Goal: Use online tool/utility: Utilize a website feature to perform a specific function

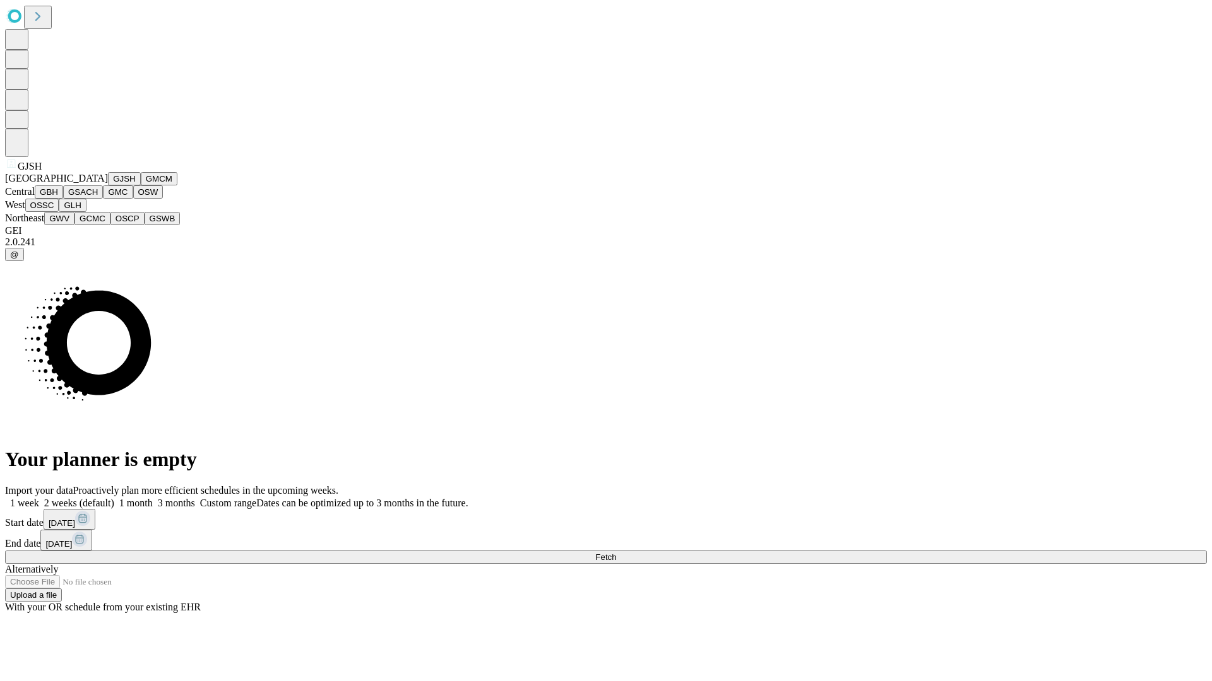
click at [108, 186] on button "GJSH" at bounding box center [124, 178] width 33 height 13
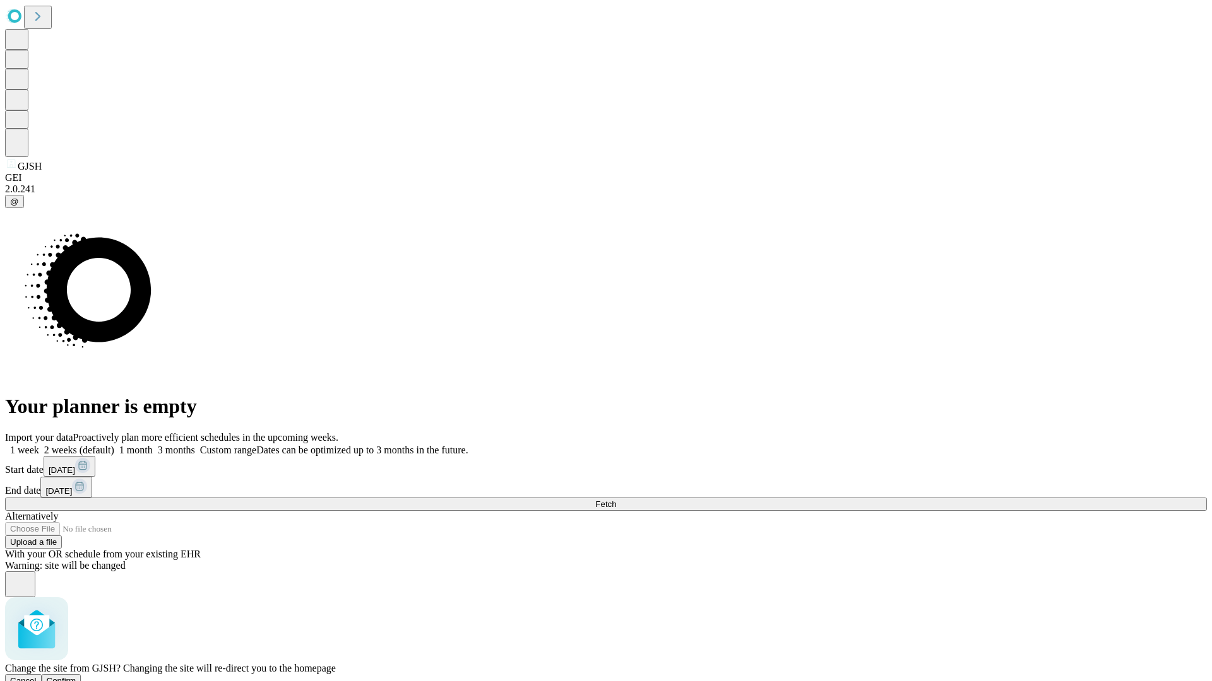
click at [76, 676] on span "Confirm" at bounding box center [62, 680] width 30 height 9
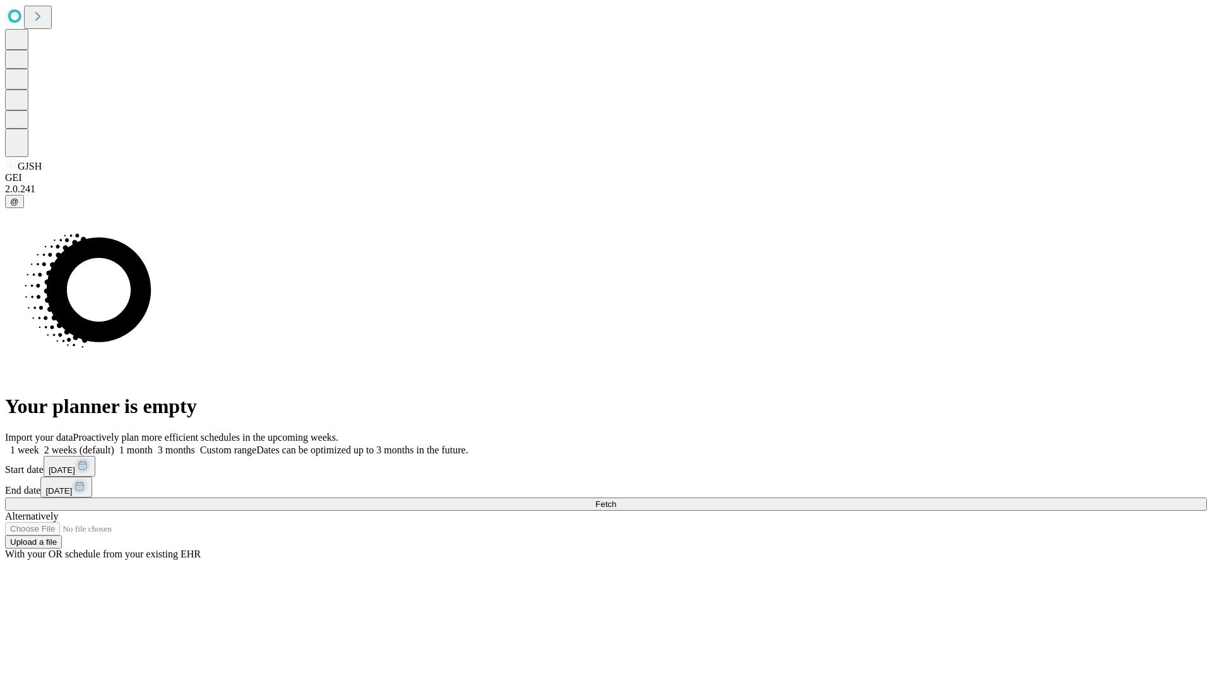
click at [153, 445] on label "1 month" at bounding box center [133, 450] width 38 height 11
click at [616, 500] on span "Fetch" at bounding box center [605, 504] width 21 height 9
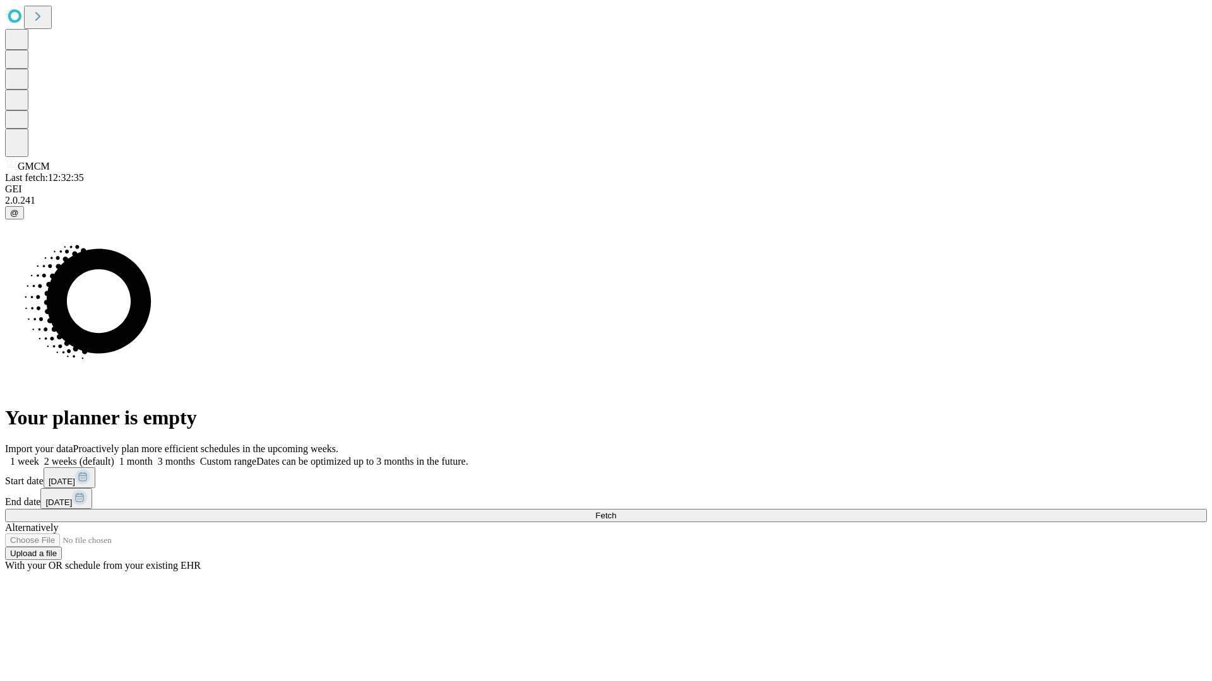
click at [153, 456] on label "1 month" at bounding box center [133, 461] width 38 height 11
click at [616, 511] on span "Fetch" at bounding box center [605, 515] width 21 height 9
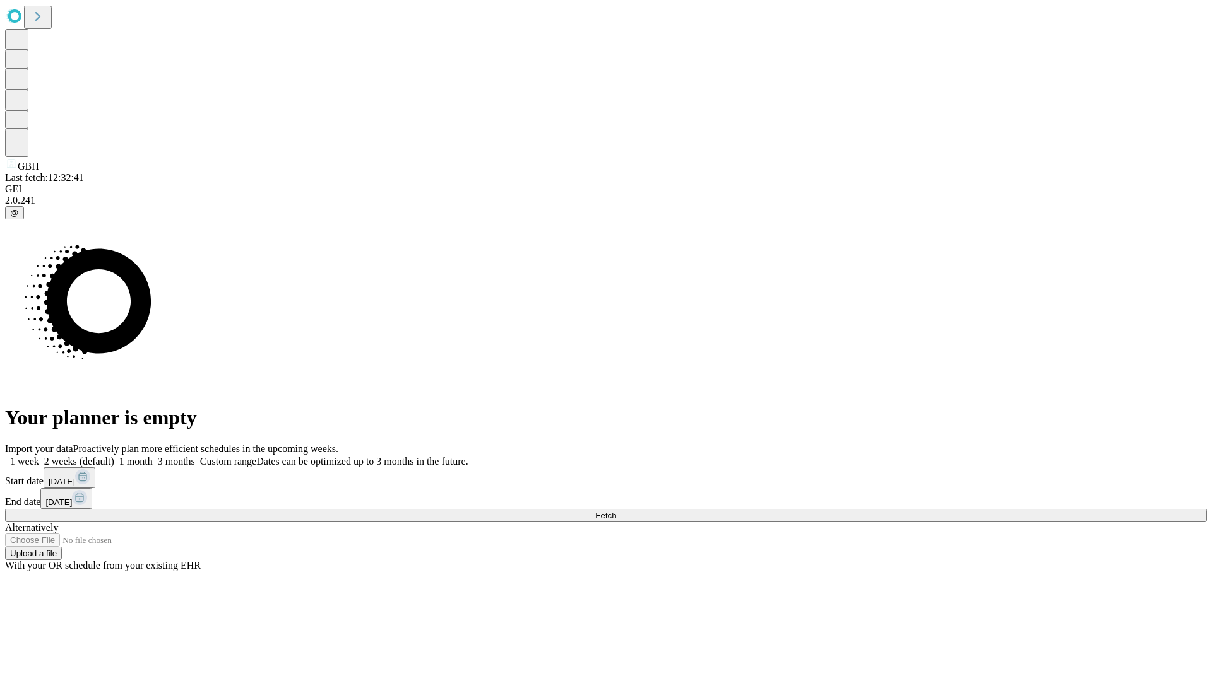
click at [153, 456] on label "1 month" at bounding box center [133, 461] width 38 height 11
click at [616, 511] on span "Fetch" at bounding box center [605, 515] width 21 height 9
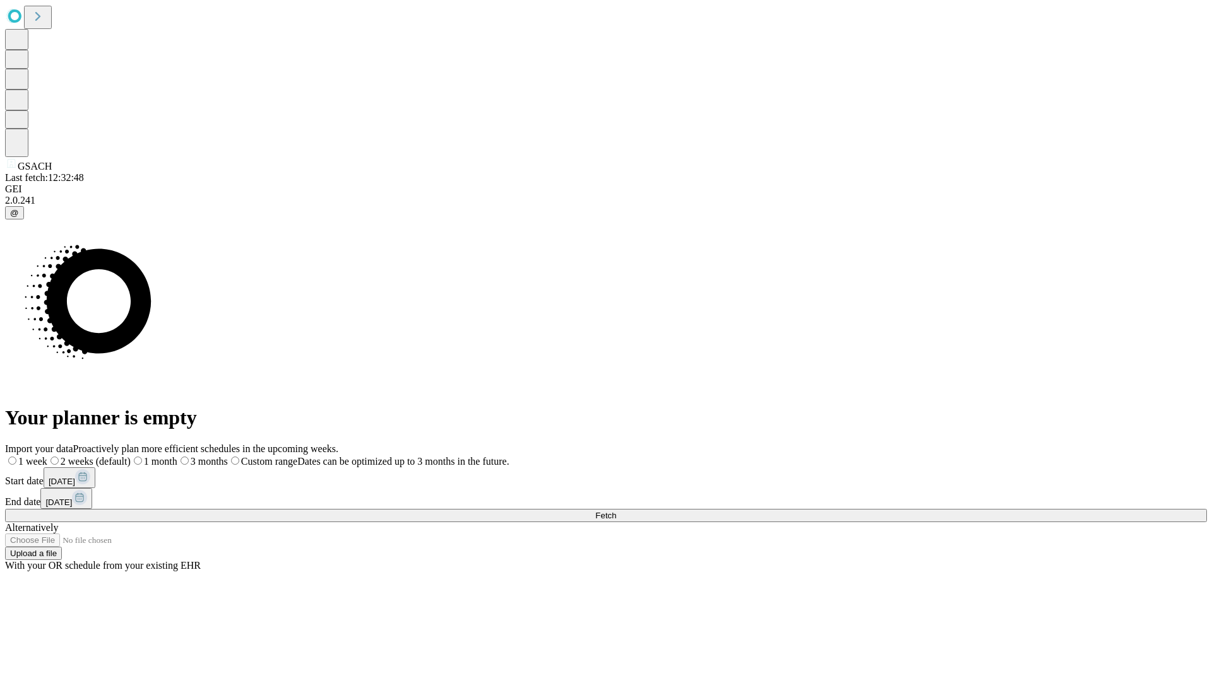
click at [177, 456] on label "1 month" at bounding box center [154, 461] width 47 height 11
click at [616, 511] on span "Fetch" at bounding box center [605, 515] width 21 height 9
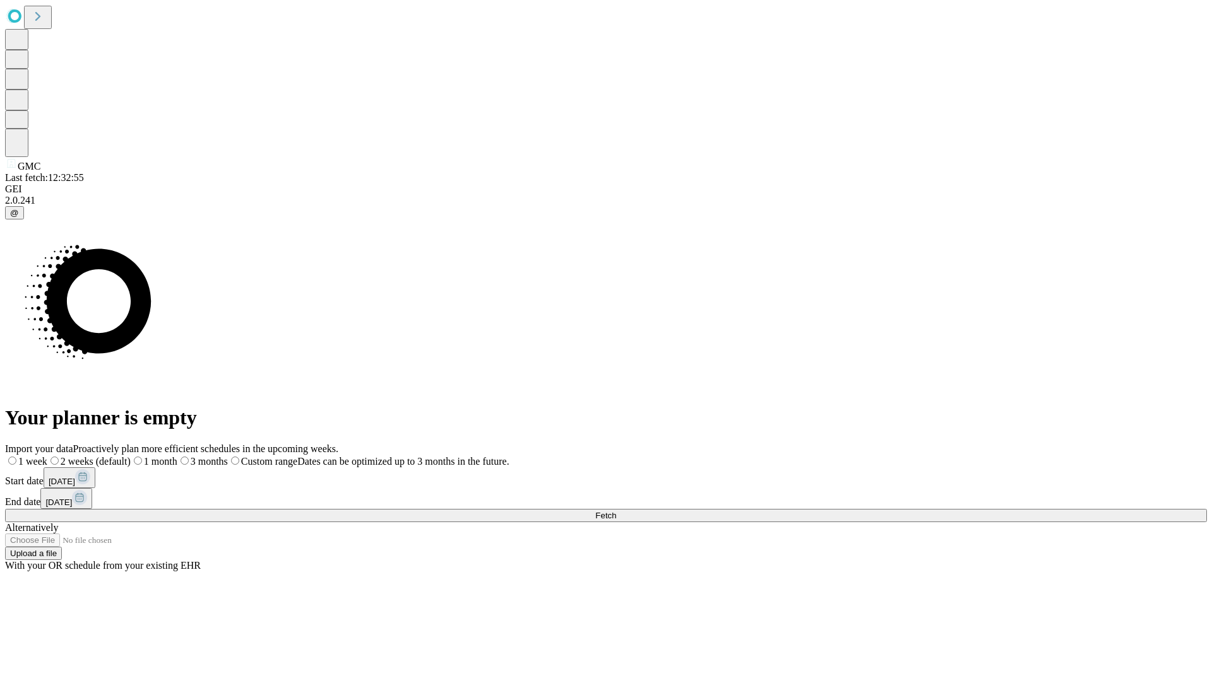
click at [177, 456] on label "1 month" at bounding box center [154, 461] width 47 height 11
click at [616, 511] on span "Fetch" at bounding box center [605, 515] width 21 height 9
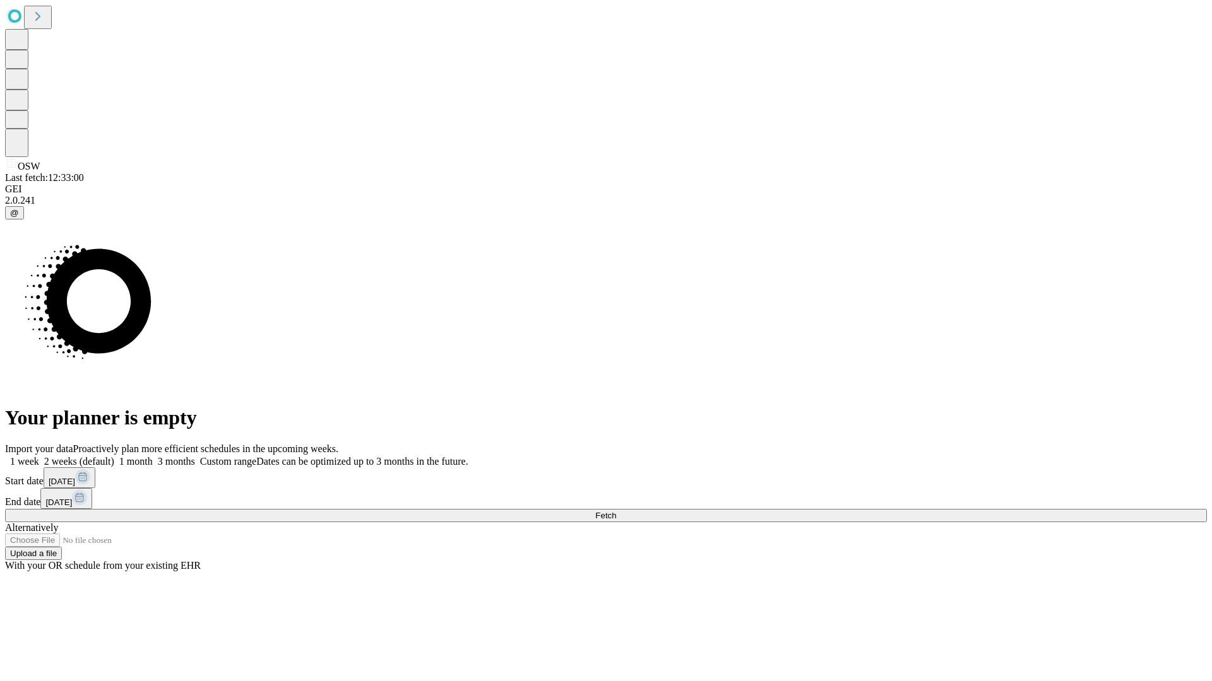
click at [153, 456] on label "1 month" at bounding box center [133, 461] width 38 height 11
click at [616, 511] on span "Fetch" at bounding box center [605, 515] width 21 height 9
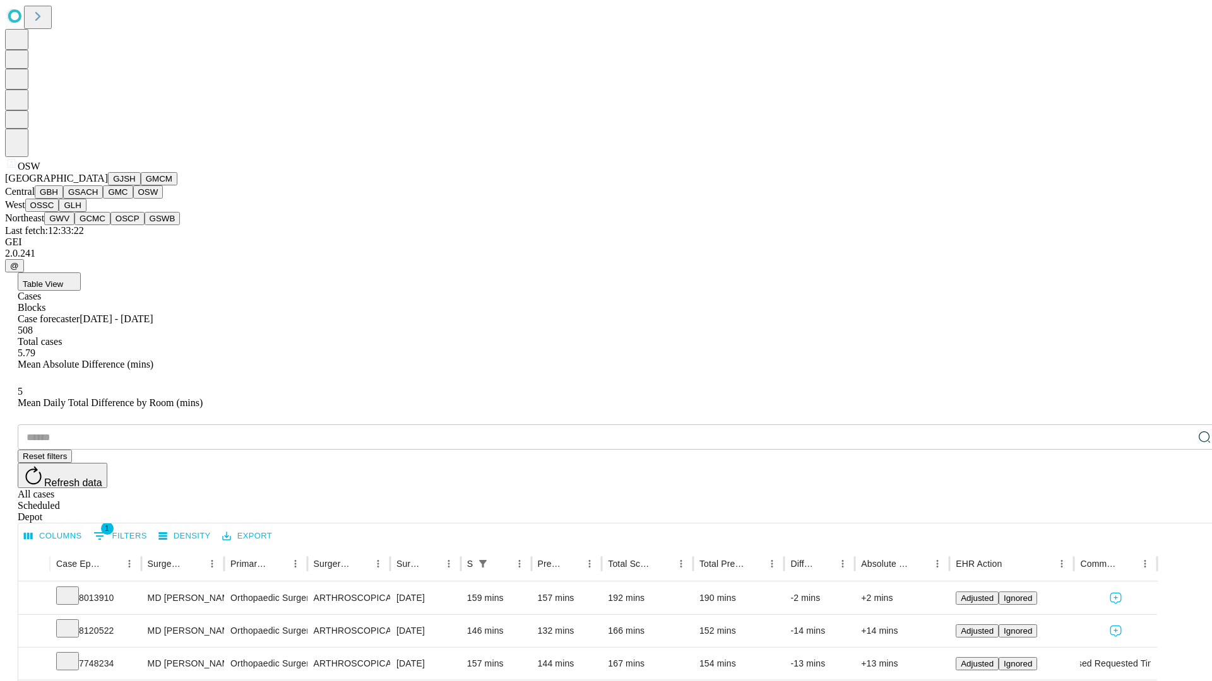
click at [59, 212] on button "OSSC" at bounding box center [42, 205] width 34 height 13
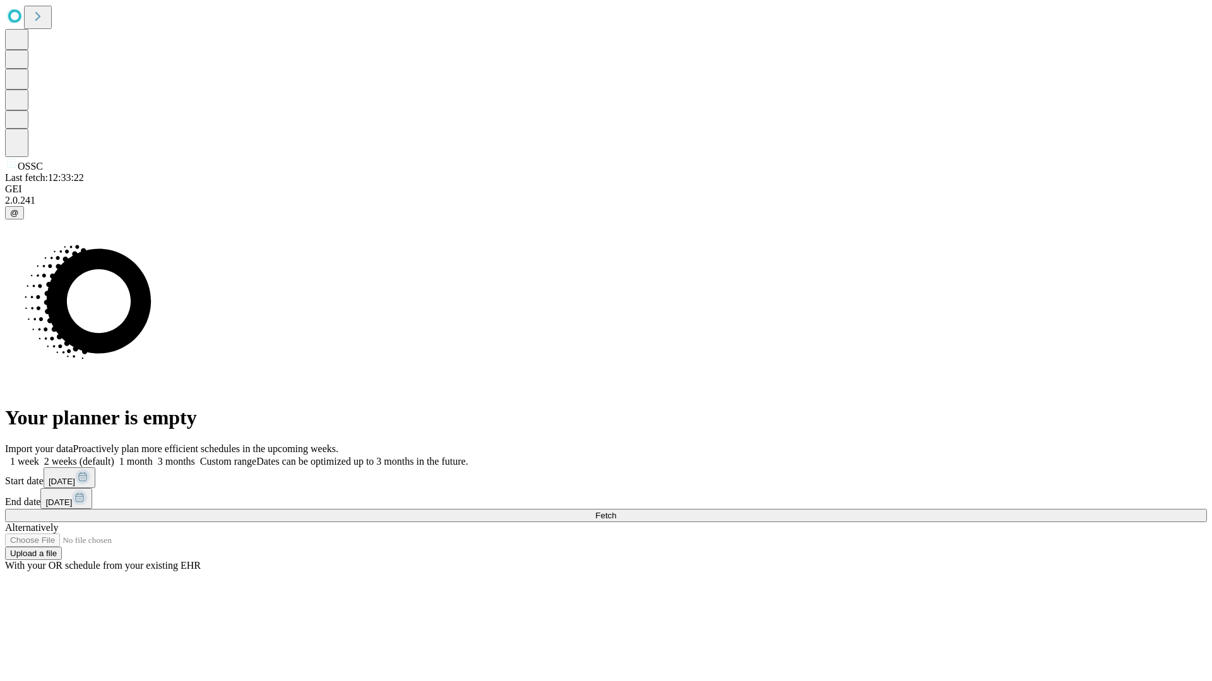
click at [616, 511] on span "Fetch" at bounding box center [605, 515] width 21 height 9
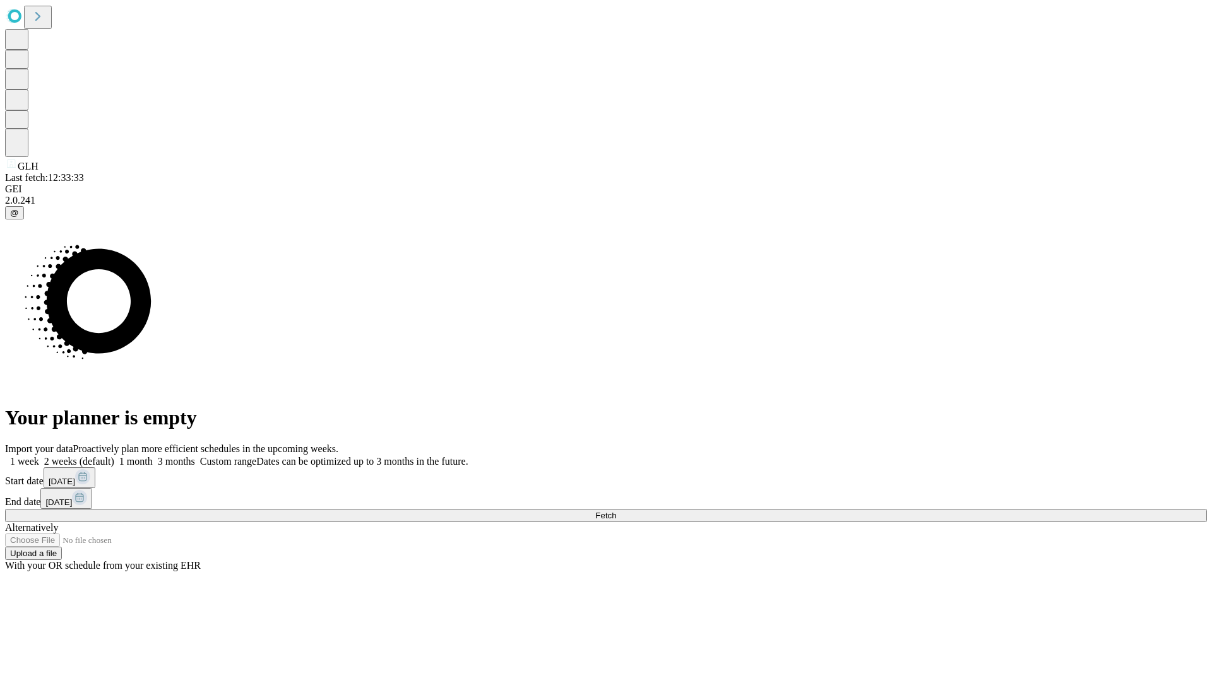
click at [616, 511] on span "Fetch" at bounding box center [605, 515] width 21 height 9
click at [153, 456] on label "1 month" at bounding box center [133, 461] width 38 height 11
click at [616, 511] on span "Fetch" at bounding box center [605, 515] width 21 height 9
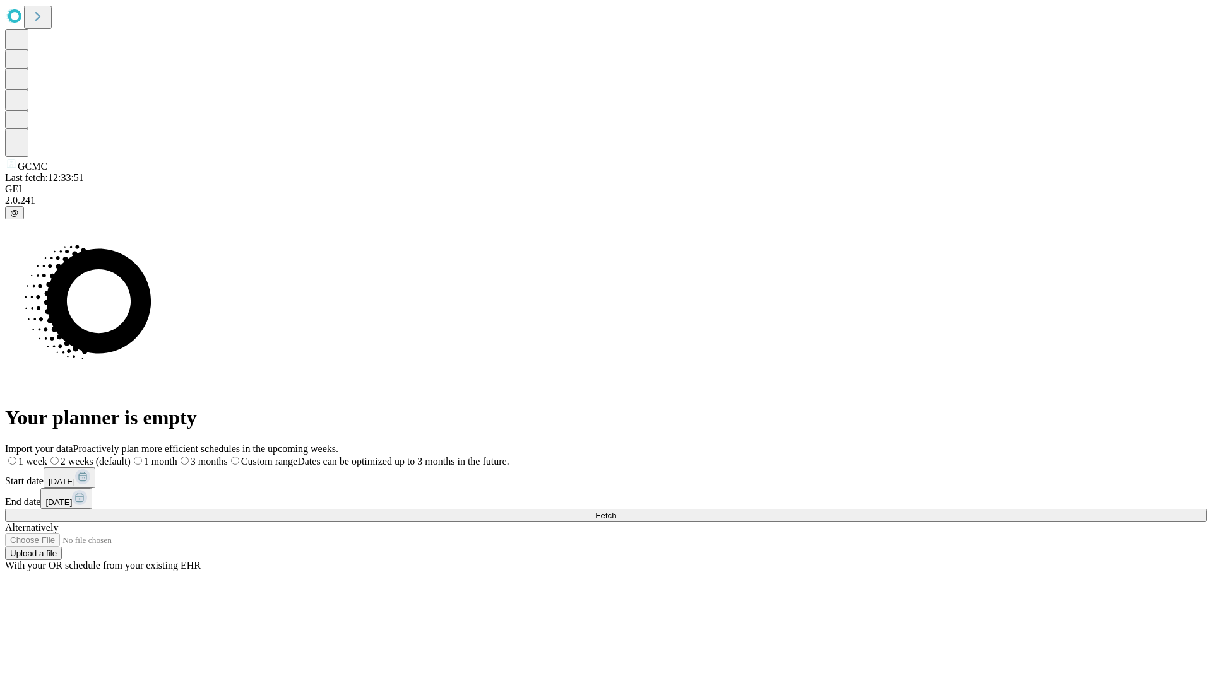
click at [177, 456] on label "1 month" at bounding box center [154, 461] width 47 height 11
click at [616, 511] on span "Fetch" at bounding box center [605, 515] width 21 height 9
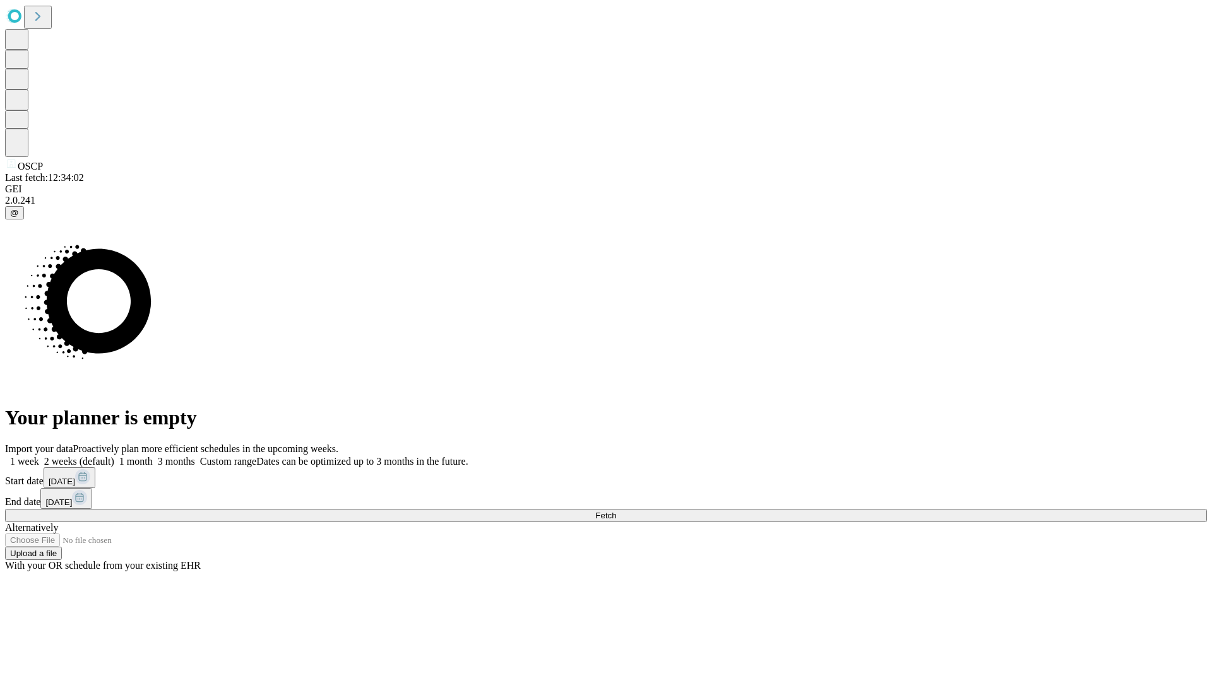
click at [153, 456] on label "1 month" at bounding box center [133, 461] width 38 height 11
click at [616, 511] on span "Fetch" at bounding box center [605, 515] width 21 height 9
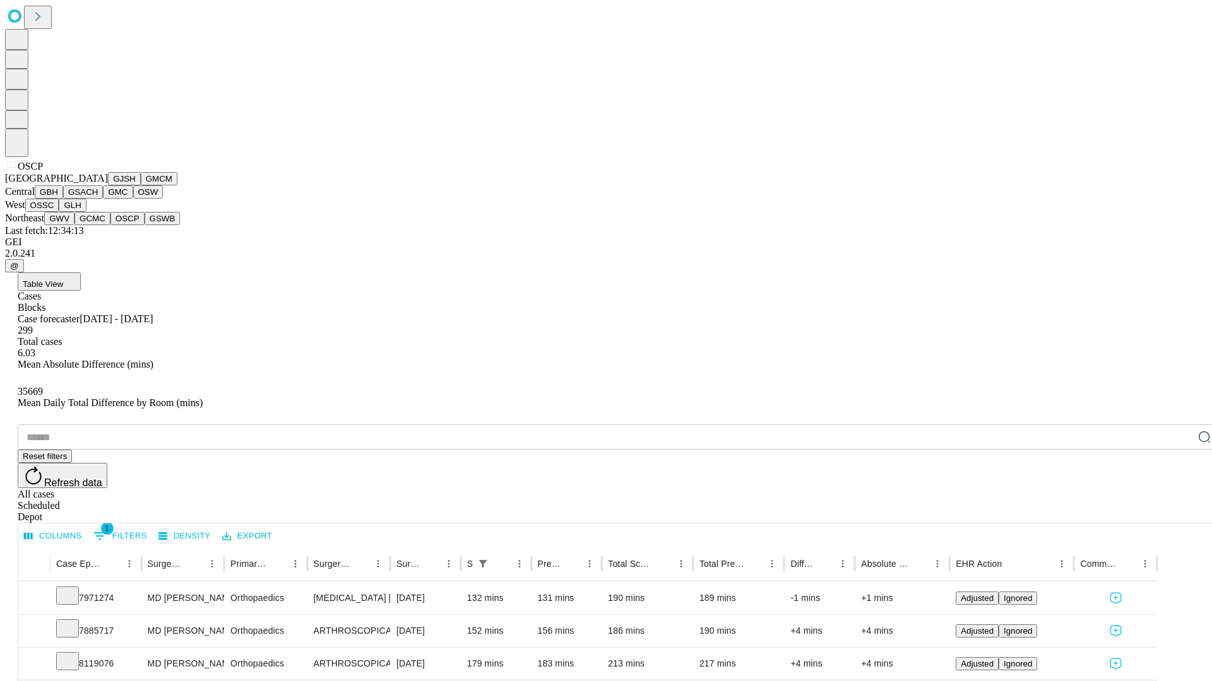
click at [144, 225] on button "GSWB" at bounding box center [162, 218] width 36 height 13
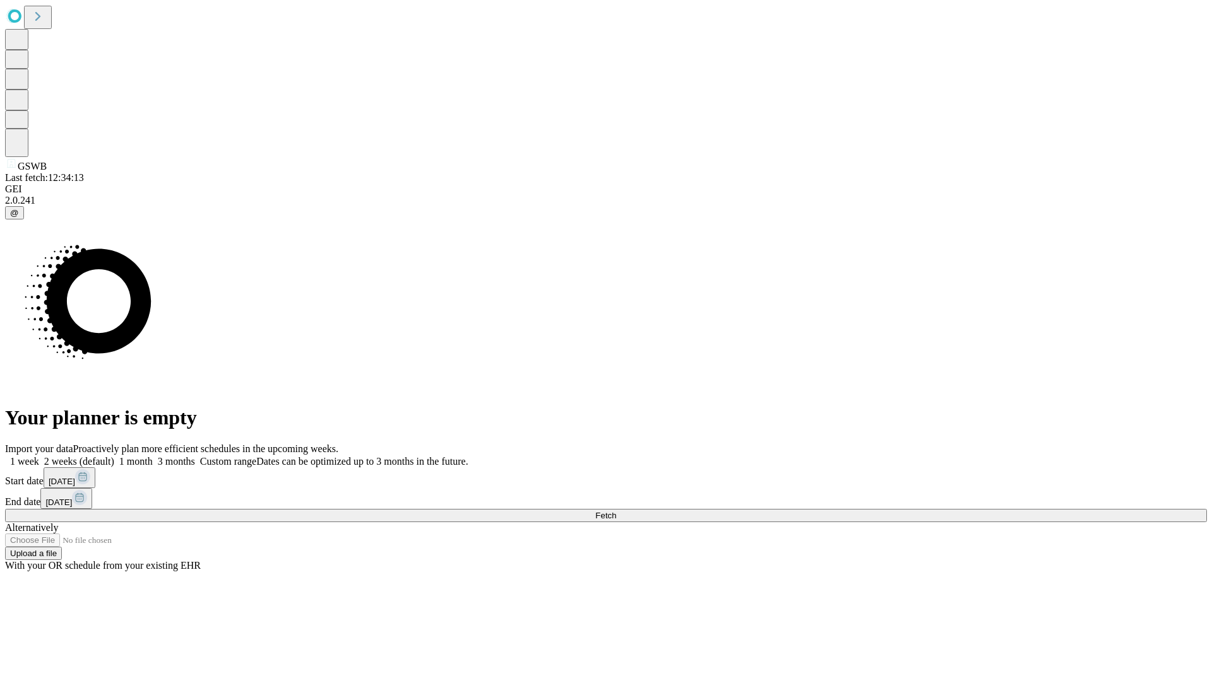
click at [153, 456] on label "1 month" at bounding box center [133, 461] width 38 height 11
click at [616, 511] on span "Fetch" at bounding box center [605, 515] width 21 height 9
